Goal: Transaction & Acquisition: Purchase product/service

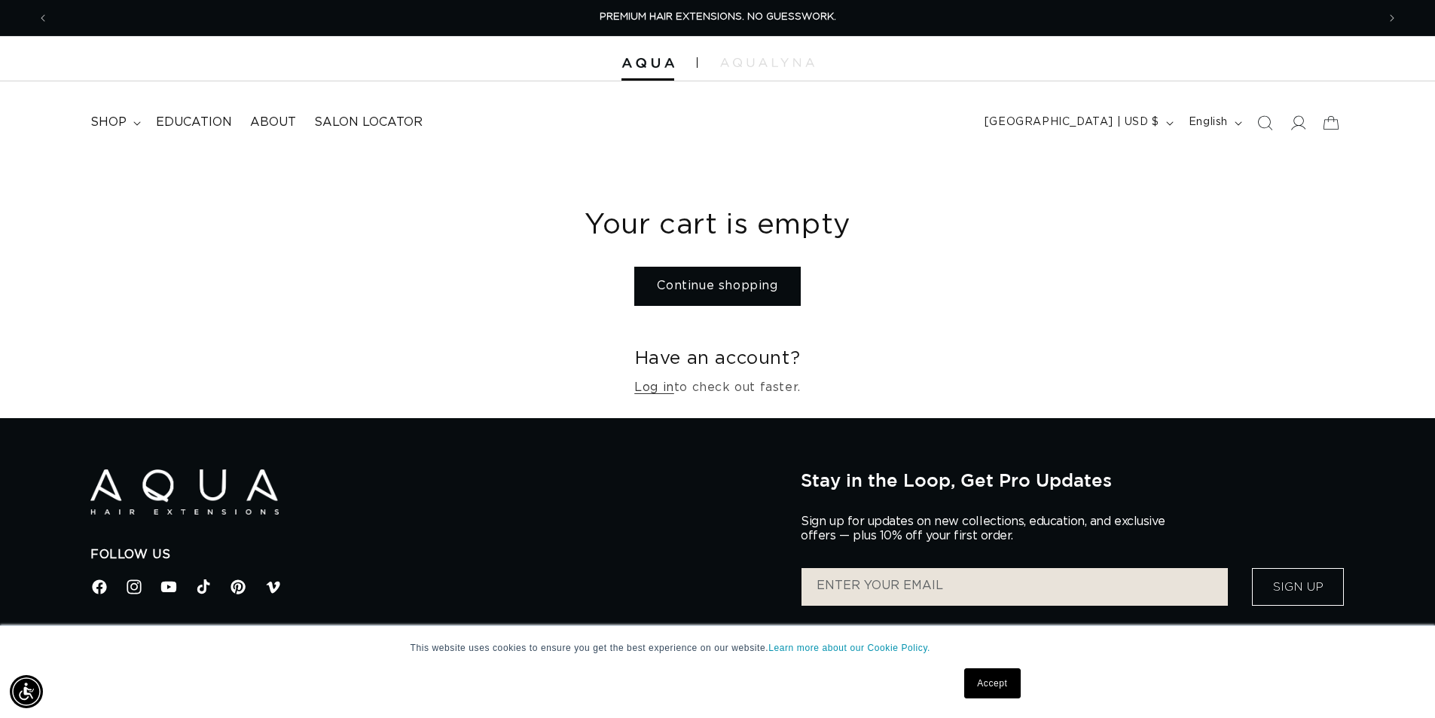
click at [738, 282] on link "Continue shopping" at bounding box center [717, 286] width 166 height 38
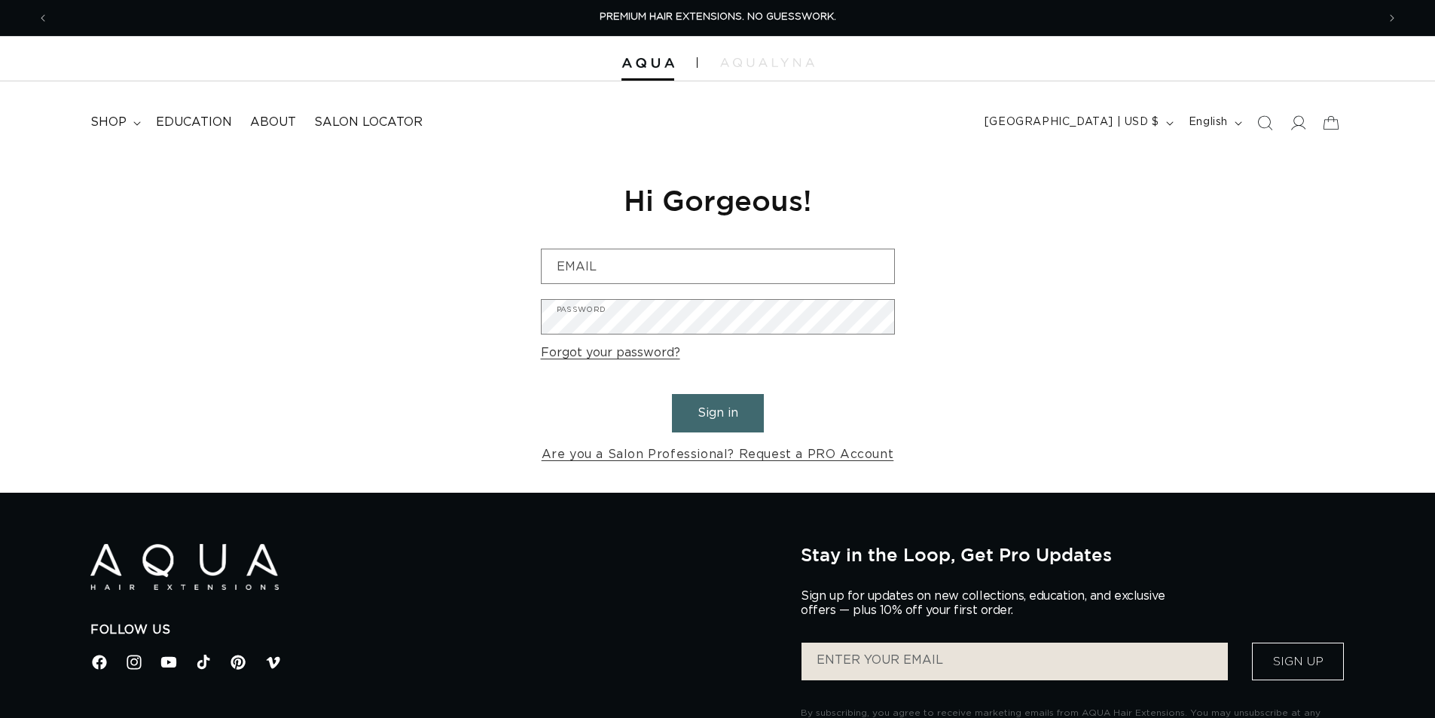
type input "[EMAIL_ADDRESS][DOMAIN_NAME]"
click at [720, 422] on button "Sign in" at bounding box center [718, 413] width 92 height 38
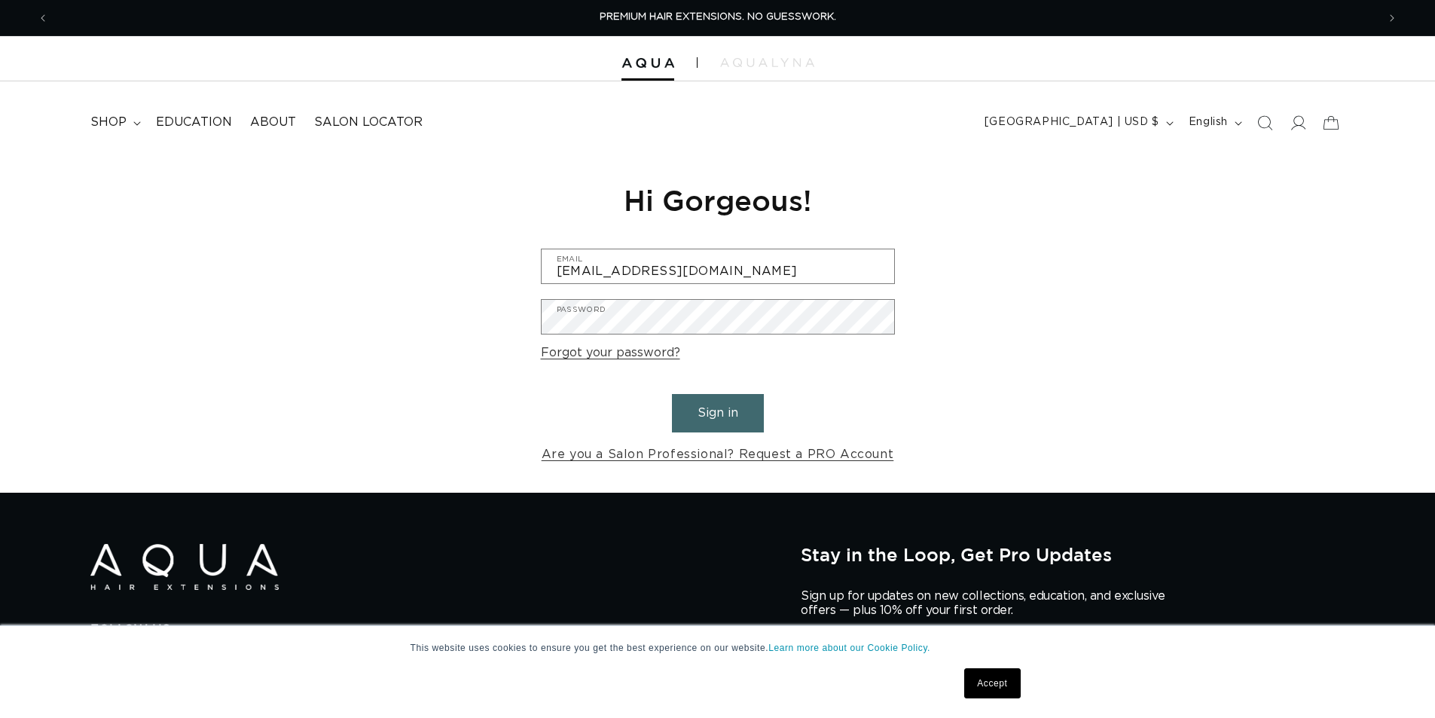
click at [718, 415] on button "Sign in" at bounding box center [718, 413] width 92 height 38
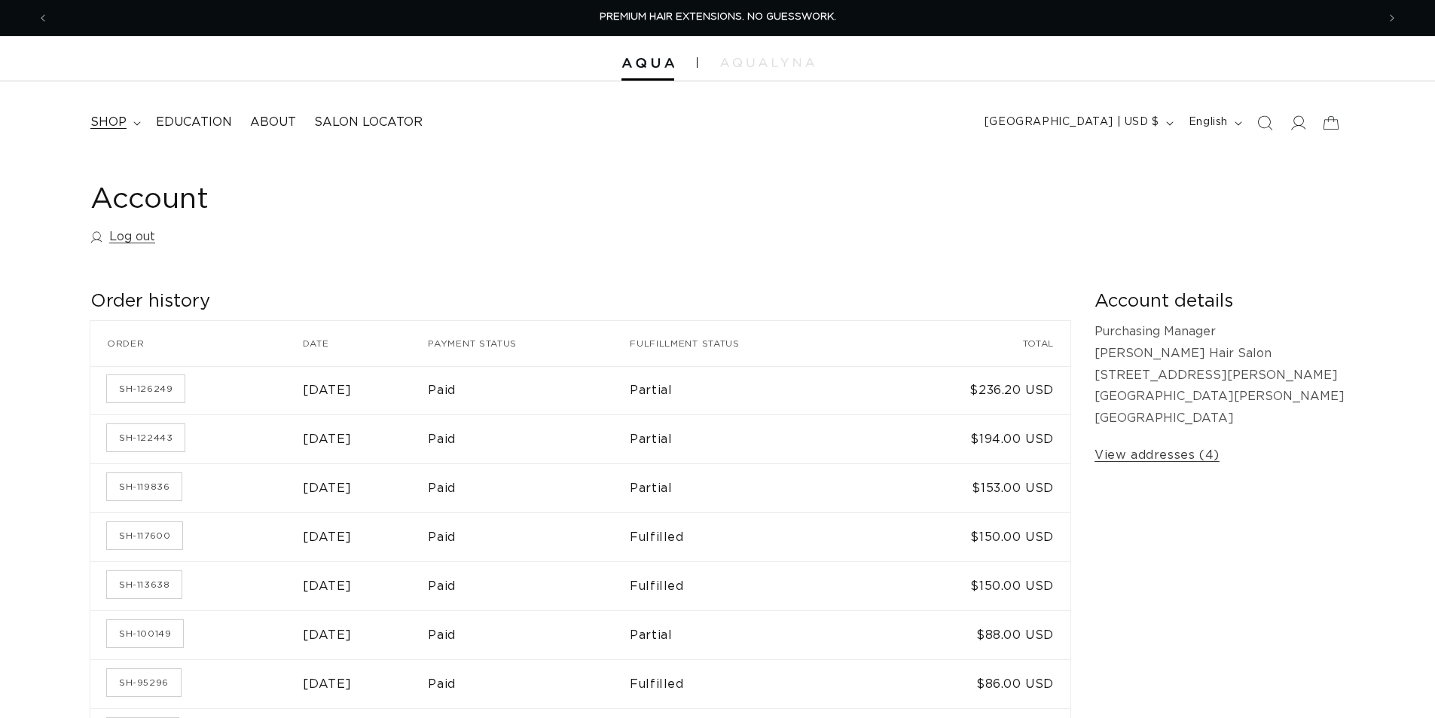
click at [108, 123] on span "shop" at bounding box center [108, 122] width 36 height 16
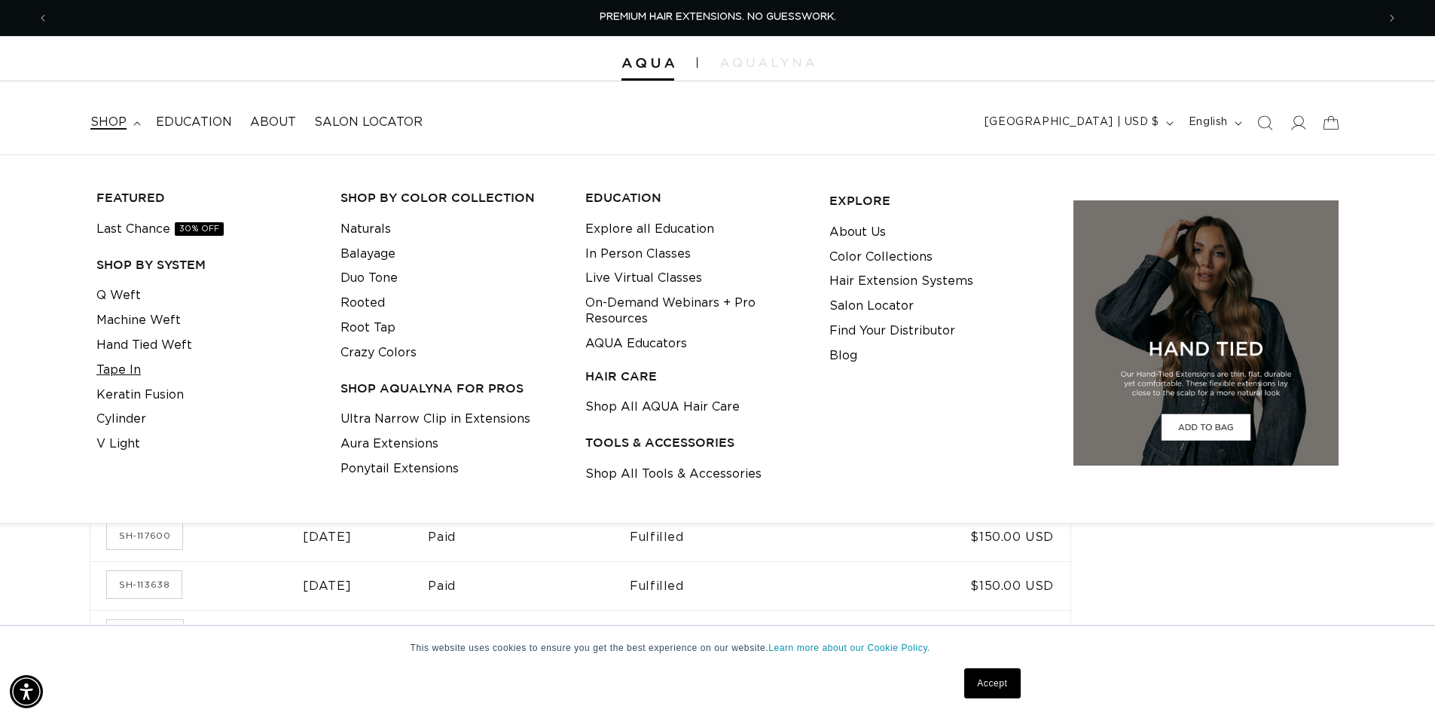
click at [111, 369] on link "Tape In" at bounding box center [118, 370] width 44 height 25
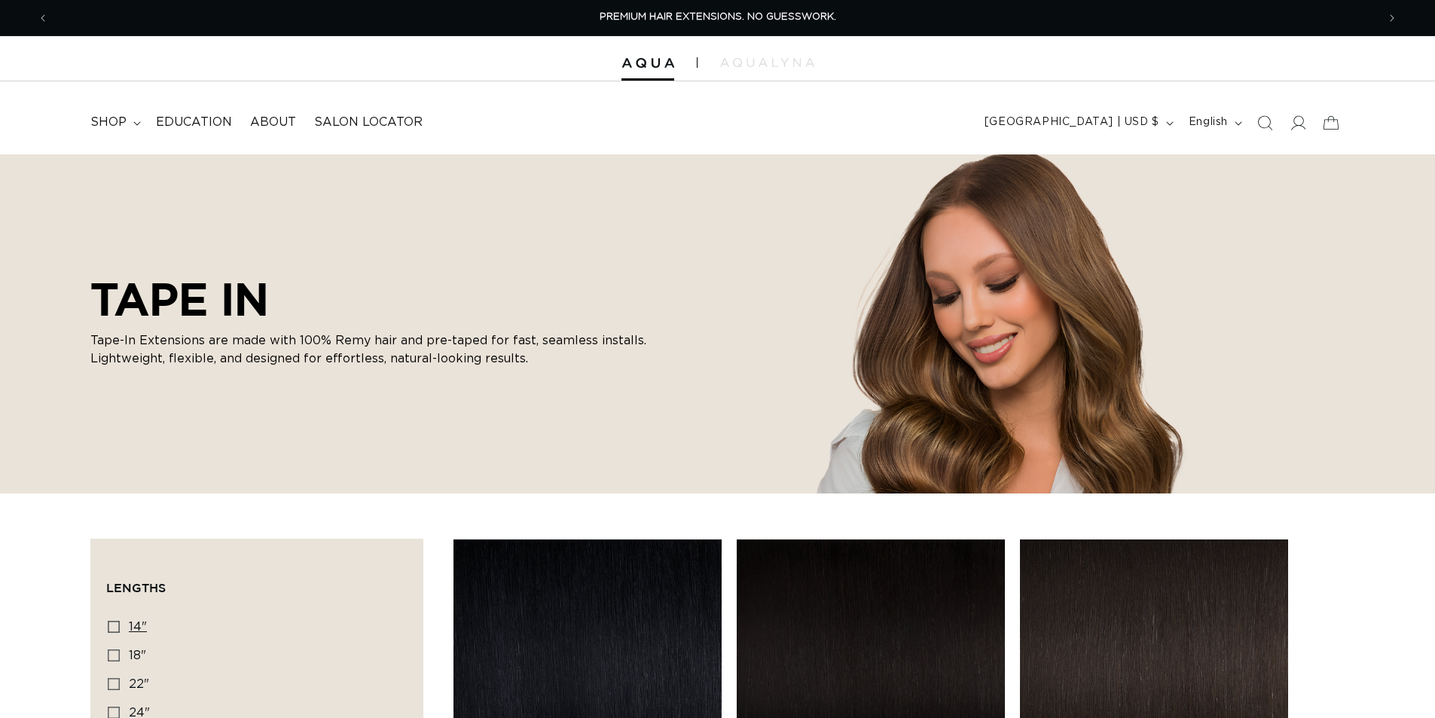
scroll to position [226, 0]
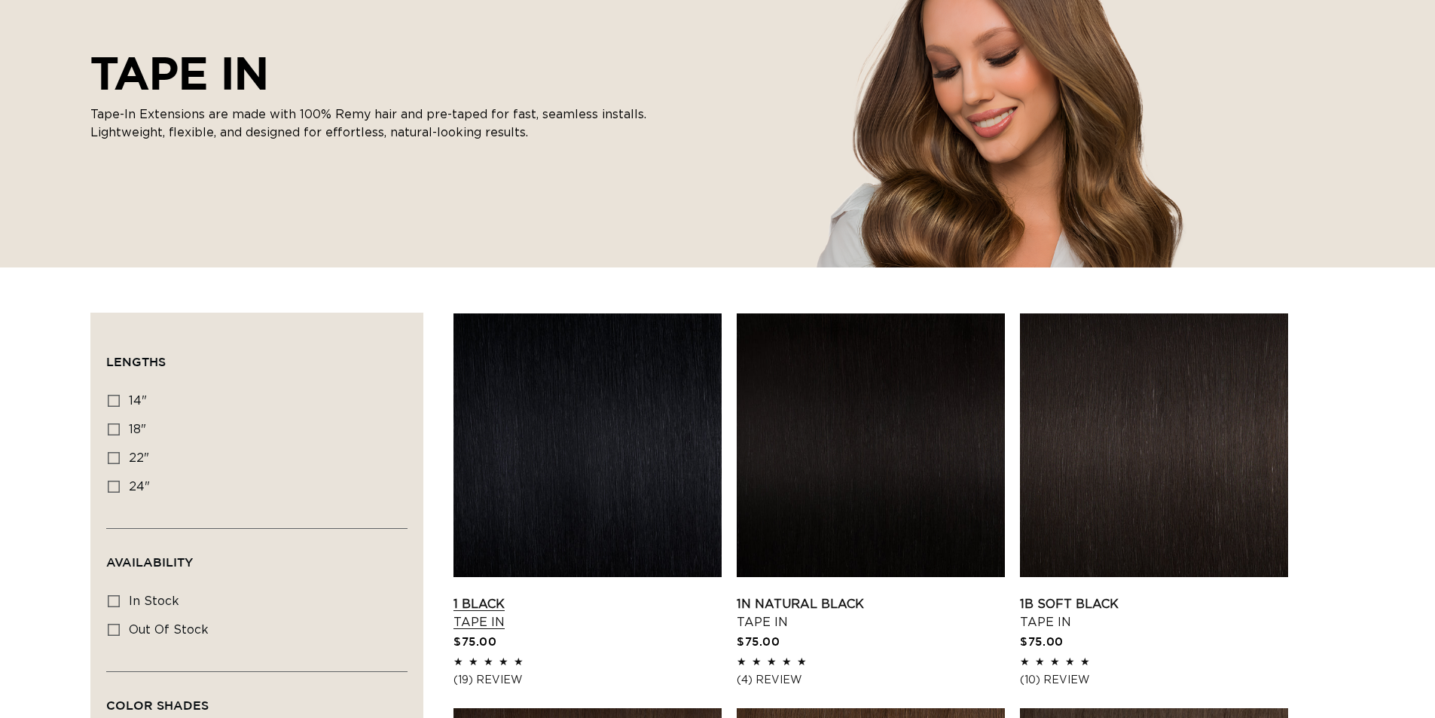
click at [114, 398] on icon at bounding box center [114, 401] width 12 height 12
click at [114, 398] on input "14" 14" (35 products)" at bounding box center [114, 401] width 12 height 12
checkbox input "true"
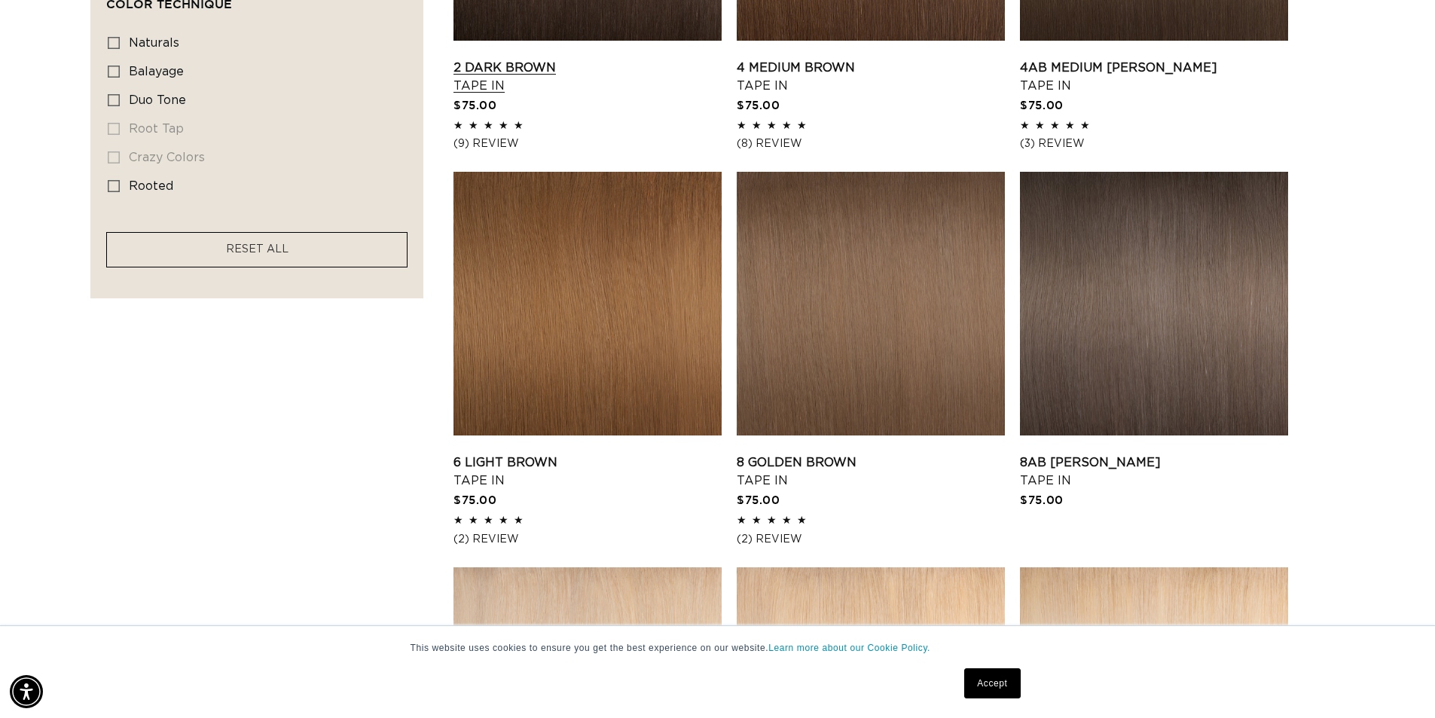
scroll to position [1232, 0]
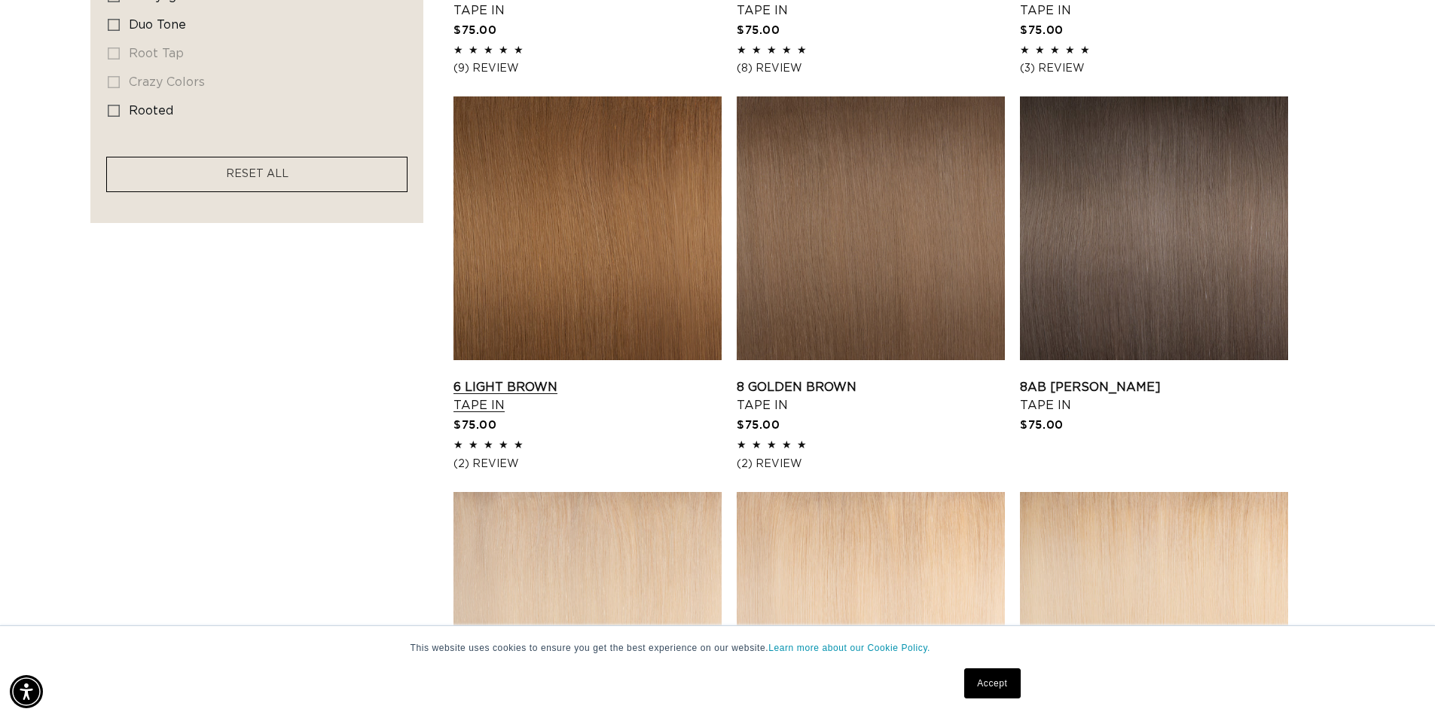
click at [522, 389] on link "6 Light Brown Tape In" at bounding box center [587, 396] width 268 height 36
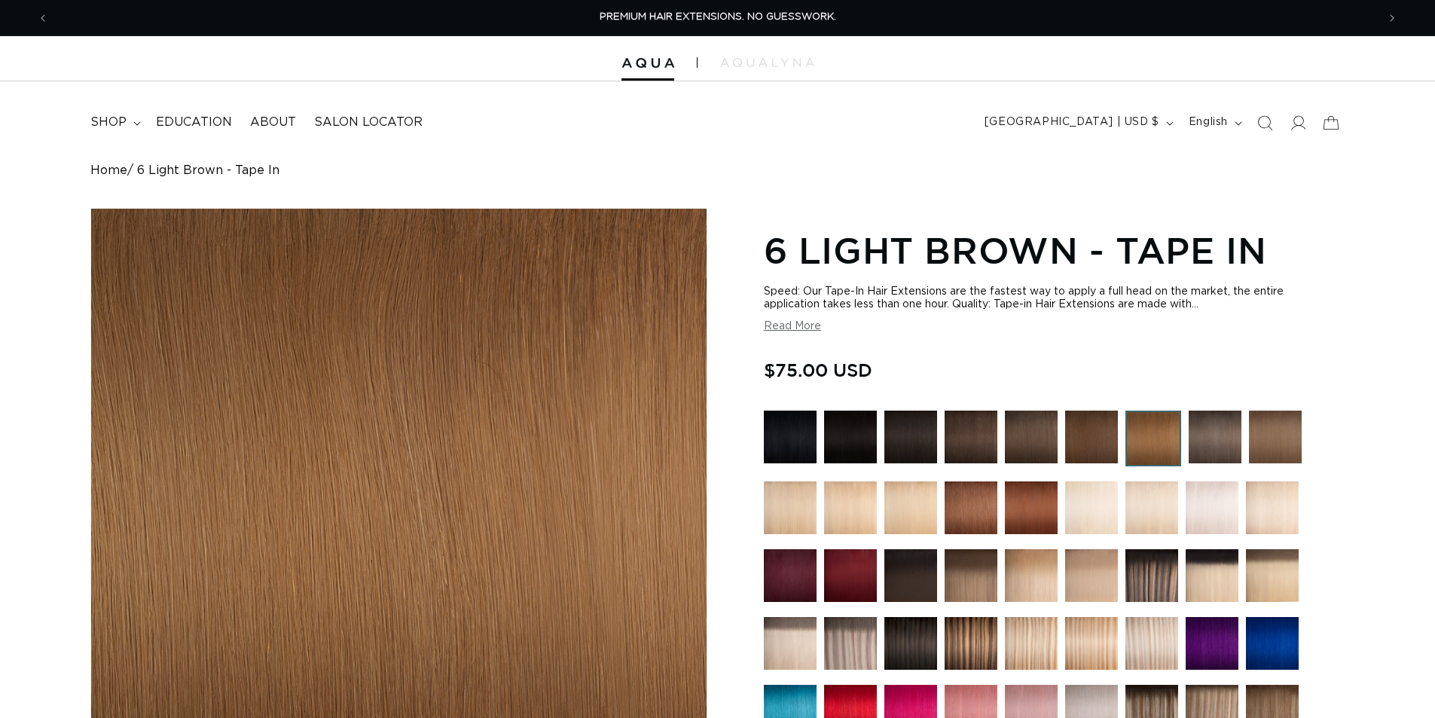
type input "2"
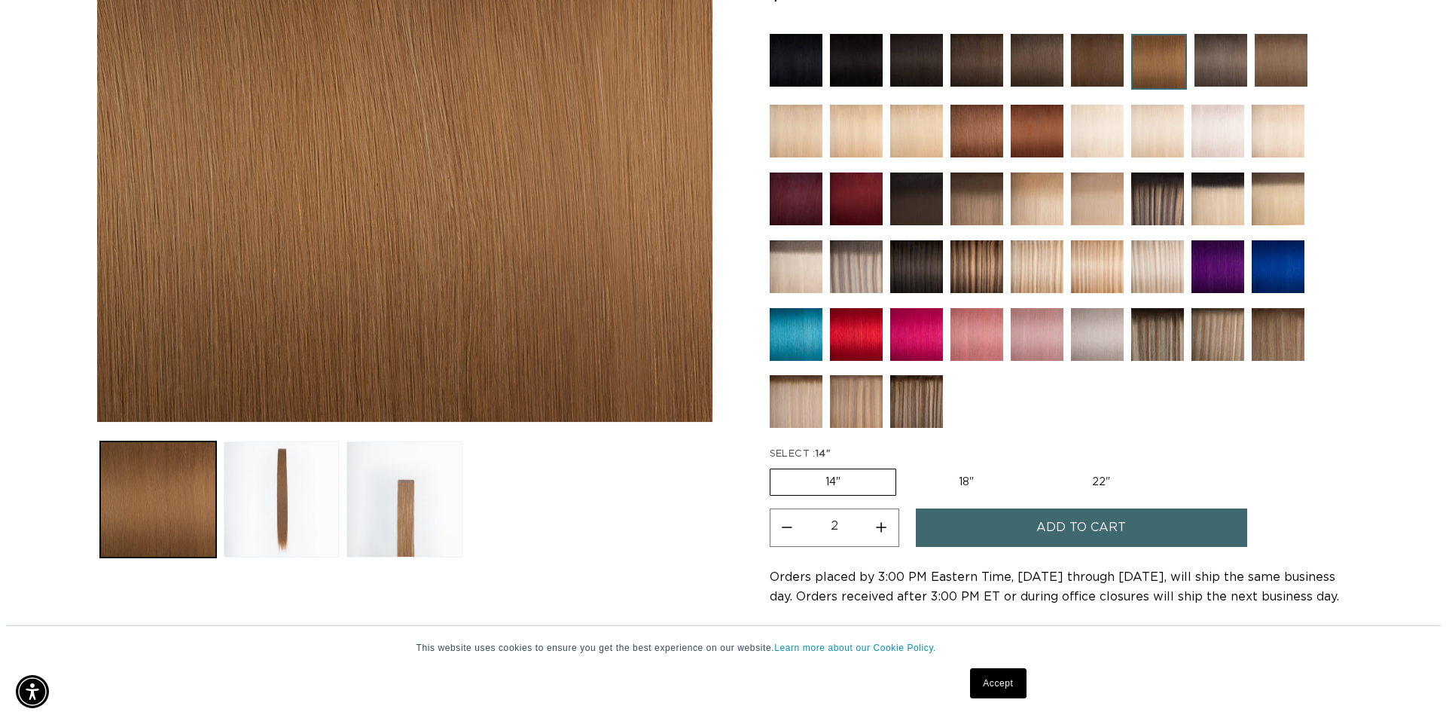
scroll to position [452, 0]
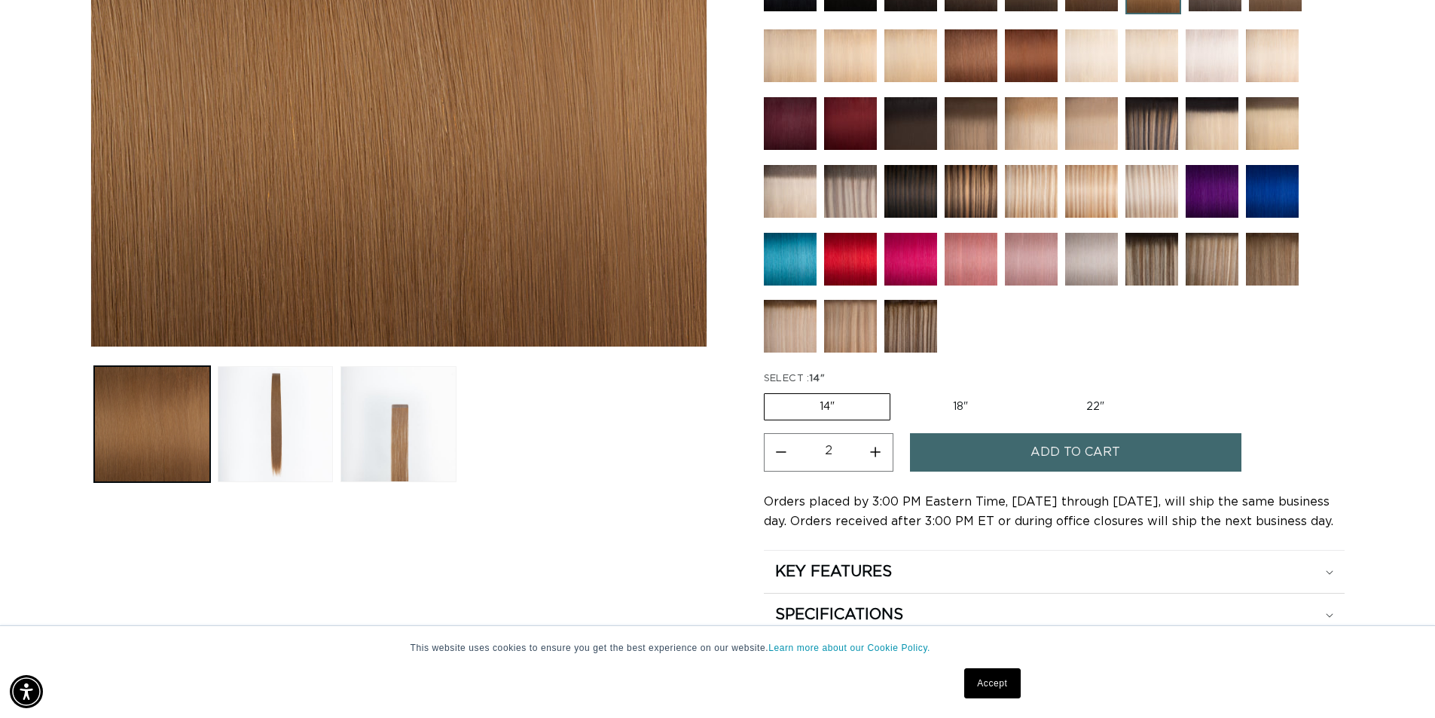
click at [1020, 456] on button "Add to cart" at bounding box center [1075, 452] width 331 height 38
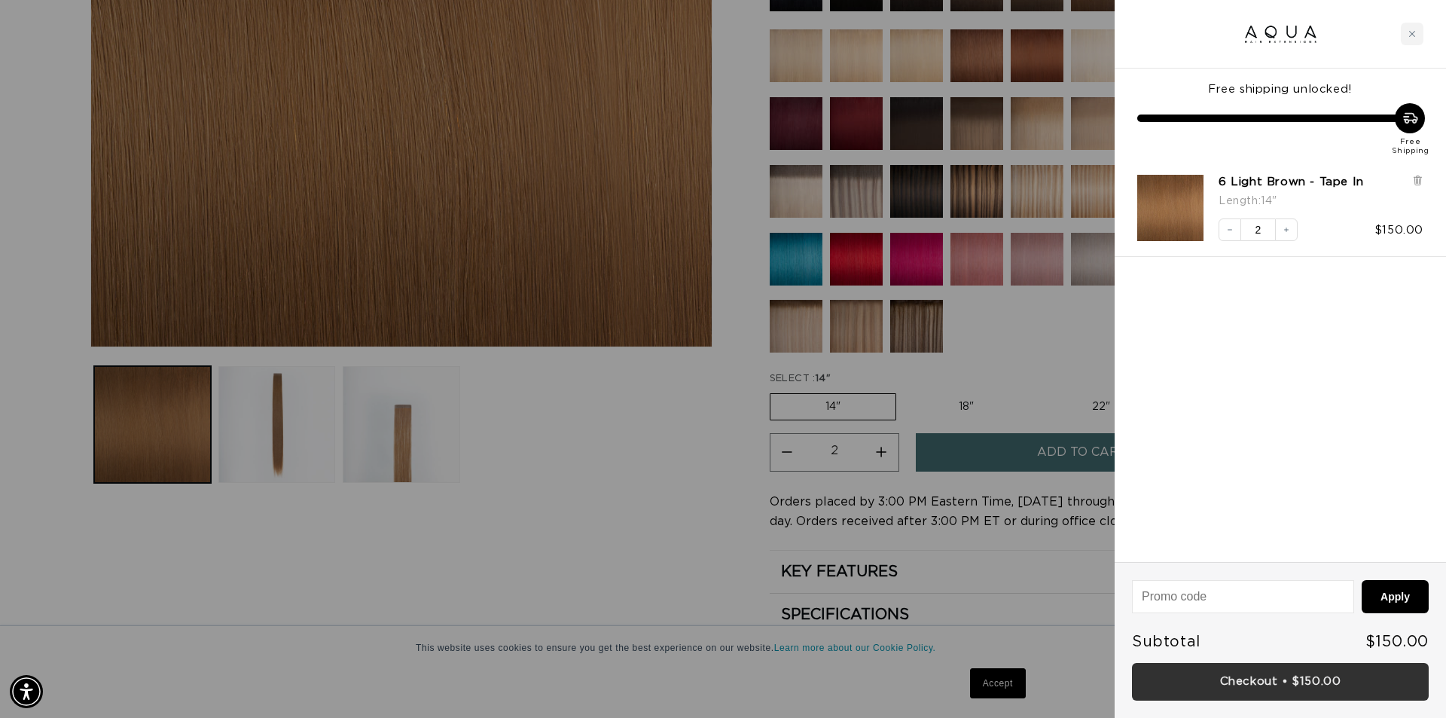
click at [1241, 687] on link "Checkout • $150.00" at bounding box center [1280, 682] width 297 height 38
